Goal: Information Seeking & Learning: Check status

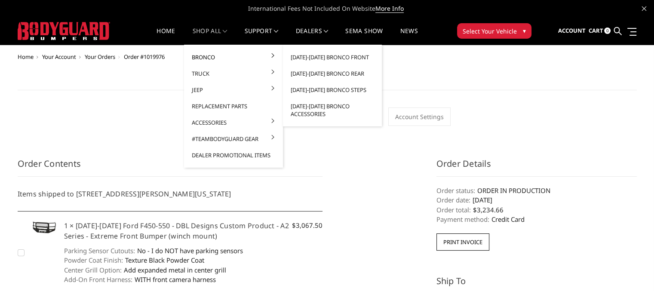
click at [203, 57] on link "Bronco" at bounding box center [234, 57] width 92 height 16
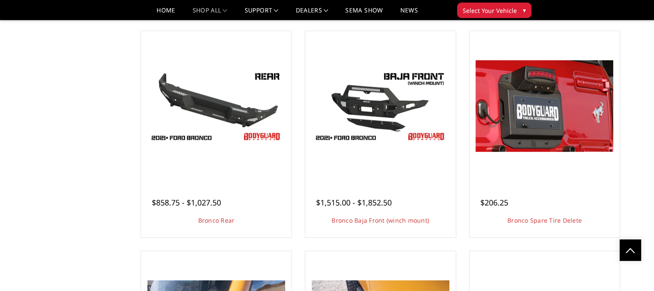
scroll to position [631, 0]
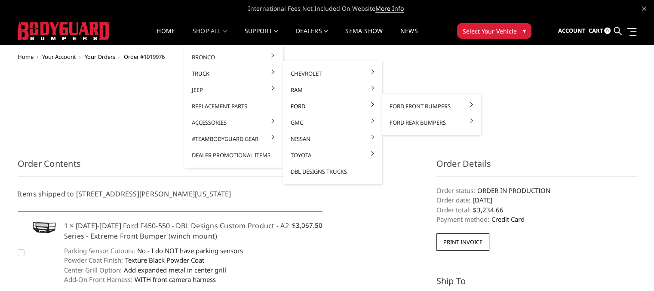
click at [296, 106] on link "Ford" at bounding box center [333, 106] width 92 height 16
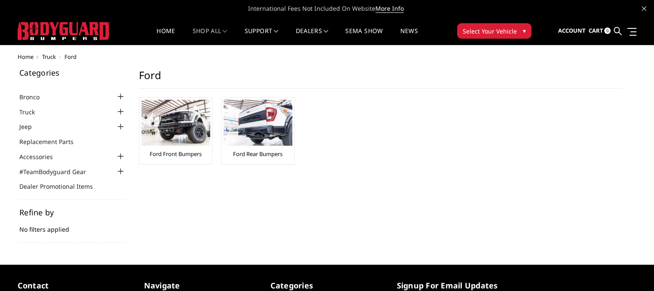
click at [170, 131] on img at bounding box center [176, 123] width 69 height 46
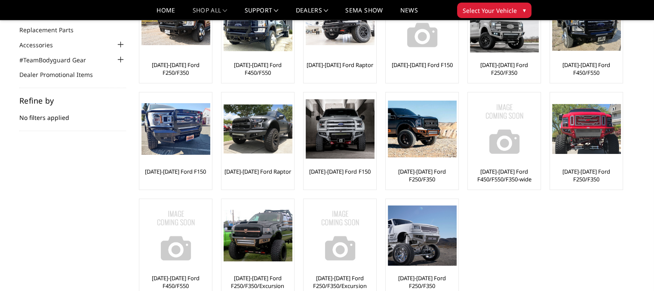
scroll to position [114, 0]
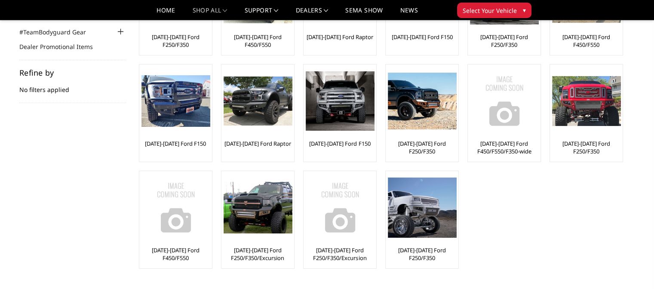
click at [342, 109] on img at bounding box center [340, 100] width 69 height 59
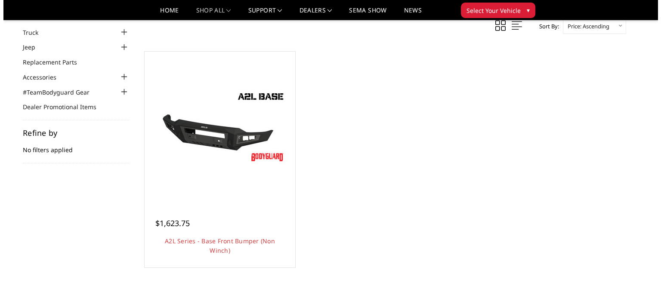
scroll to position [57, 0]
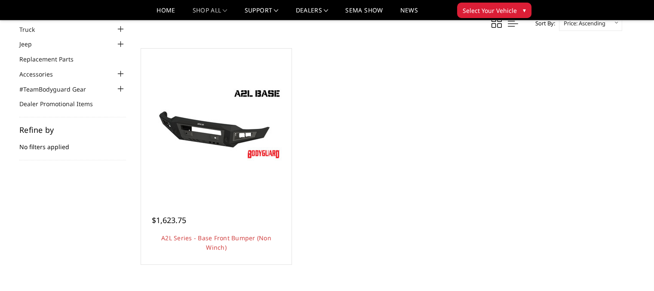
click at [226, 128] on link "Quick view" at bounding box center [217, 138] width 58 height 20
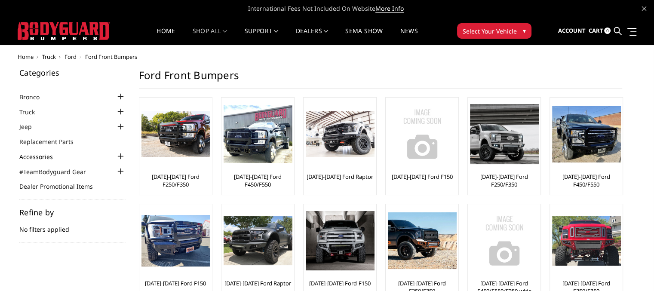
click at [31, 157] on link "Accessories" at bounding box center [41, 156] width 44 height 9
click at [571, 29] on span "Account" at bounding box center [572, 31] width 28 height 8
